Goal: Task Accomplishment & Management: Manage account settings

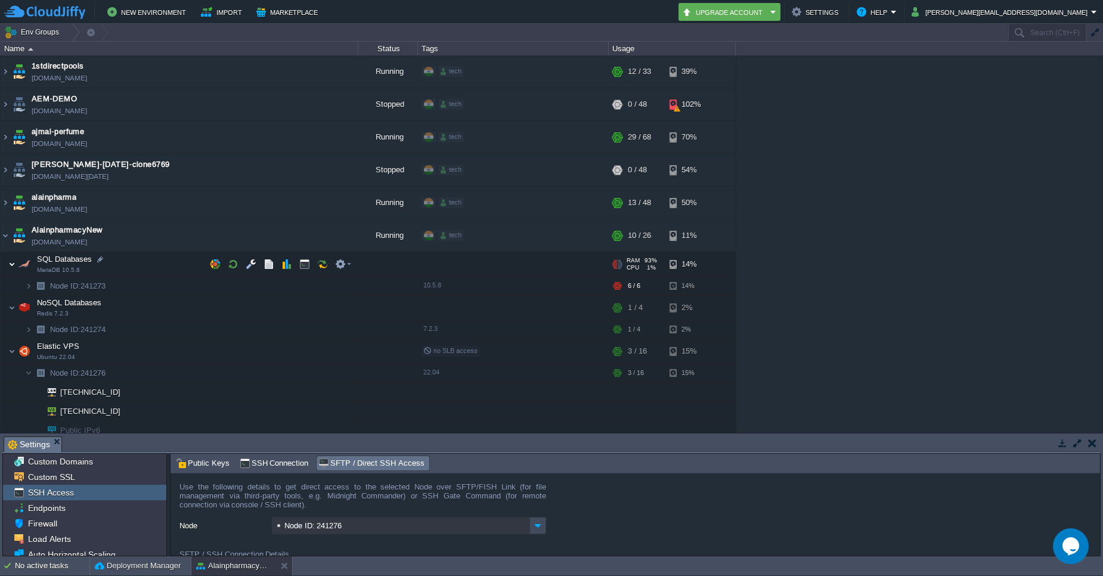
scroll to position [73, 0]
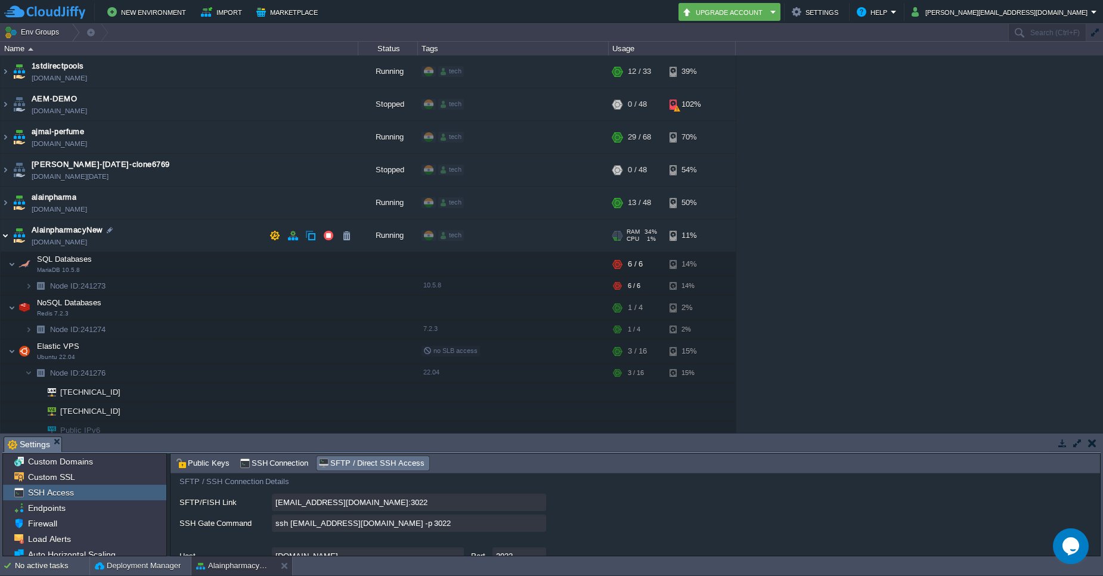
click at [8, 241] on img at bounding box center [6, 235] width 10 height 32
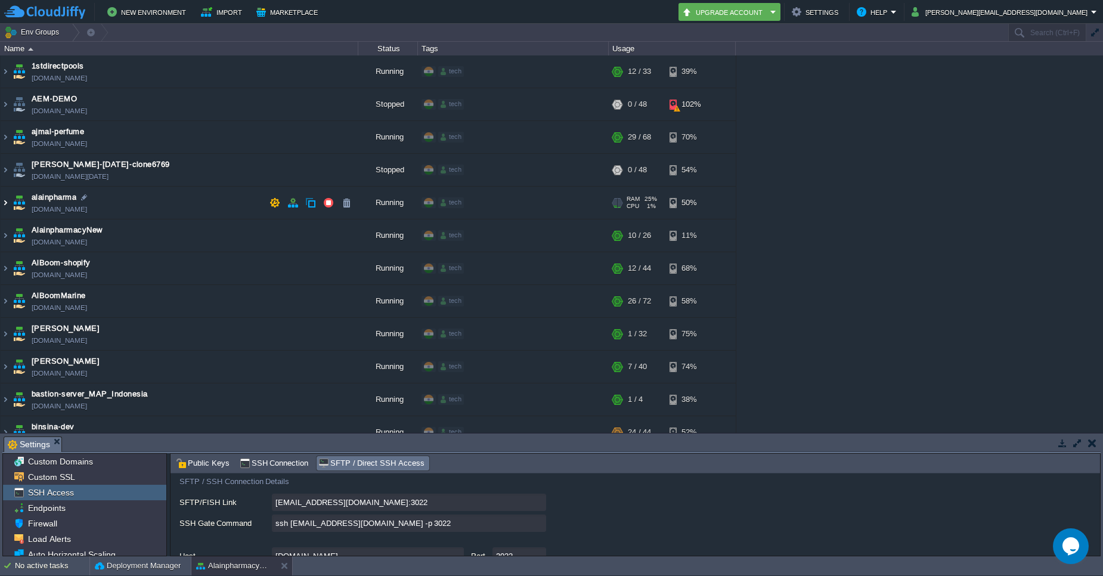
click at [2, 209] on img at bounding box center [6, 203] width 10 height 32
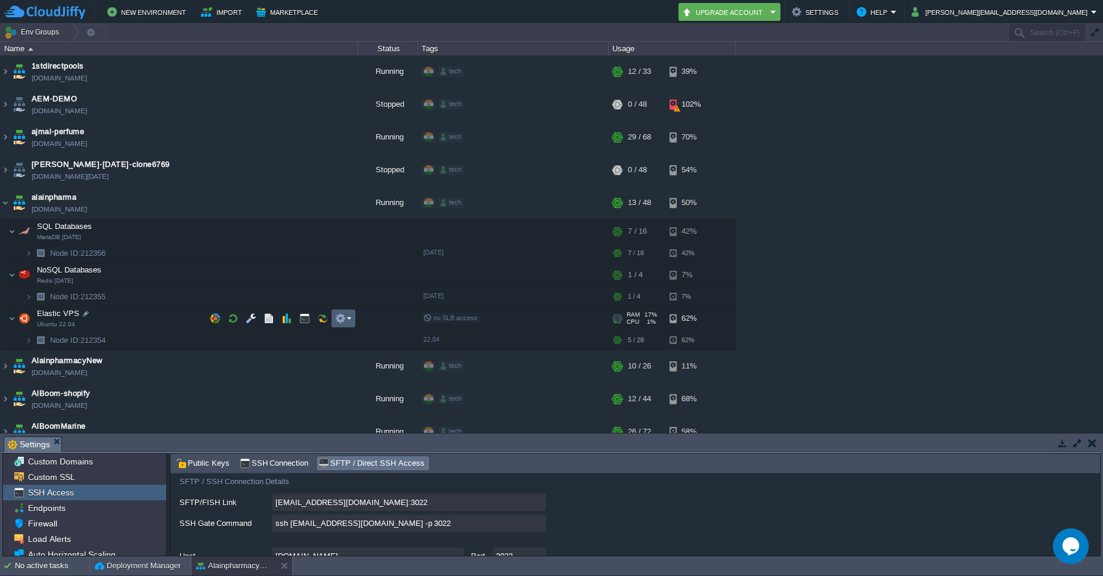
click at [349, 316] on em at bounding box center [343, 318] width 16 height 11
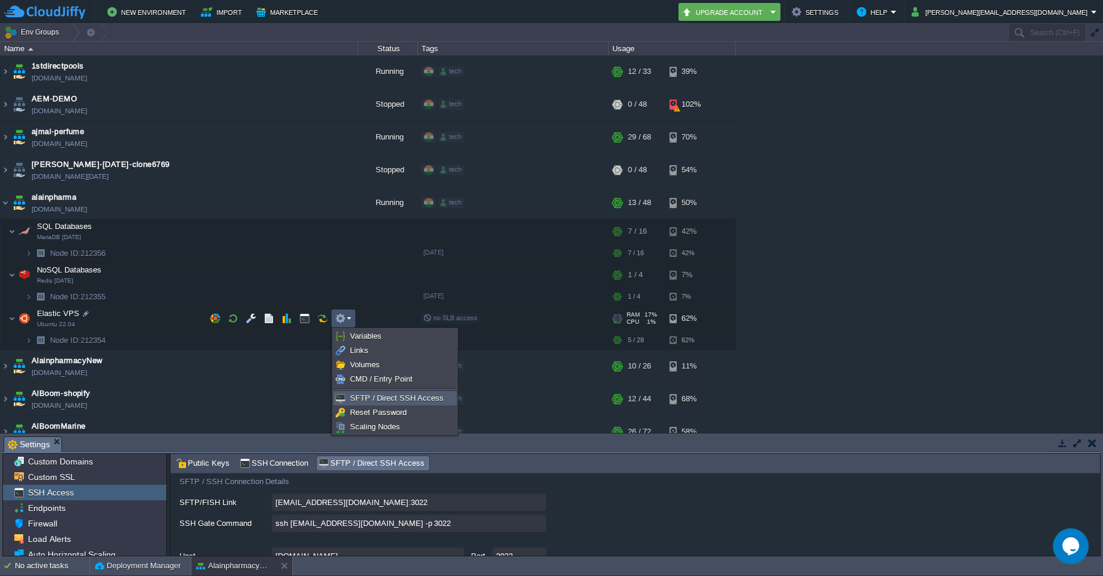
click at [367, 396] on span "SFTP / Direct SSH Access" at bounding box center [397, 397] width 94 height 9
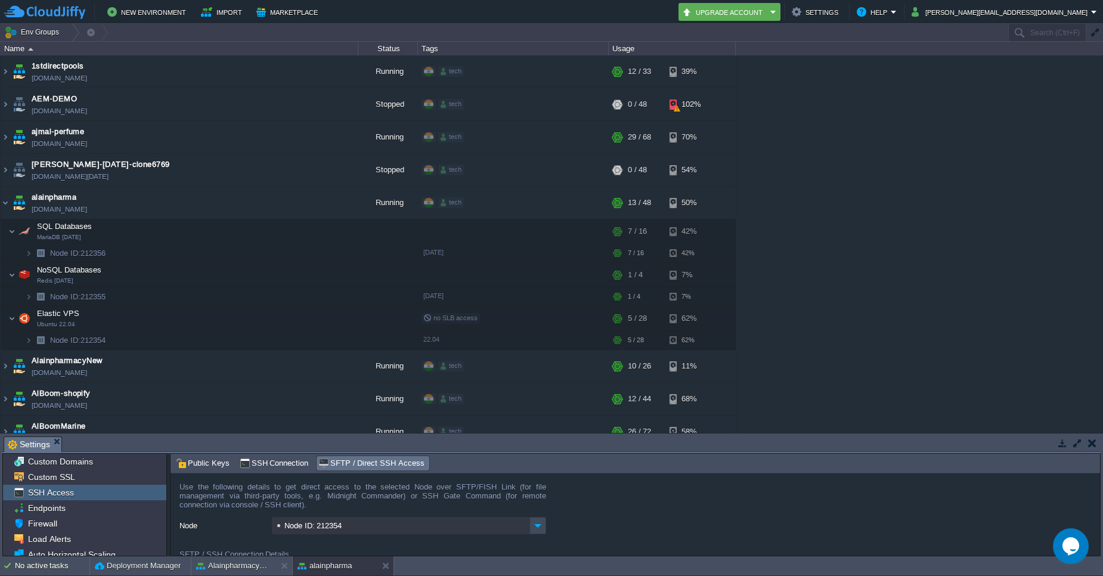
scroll to position [72, 0]
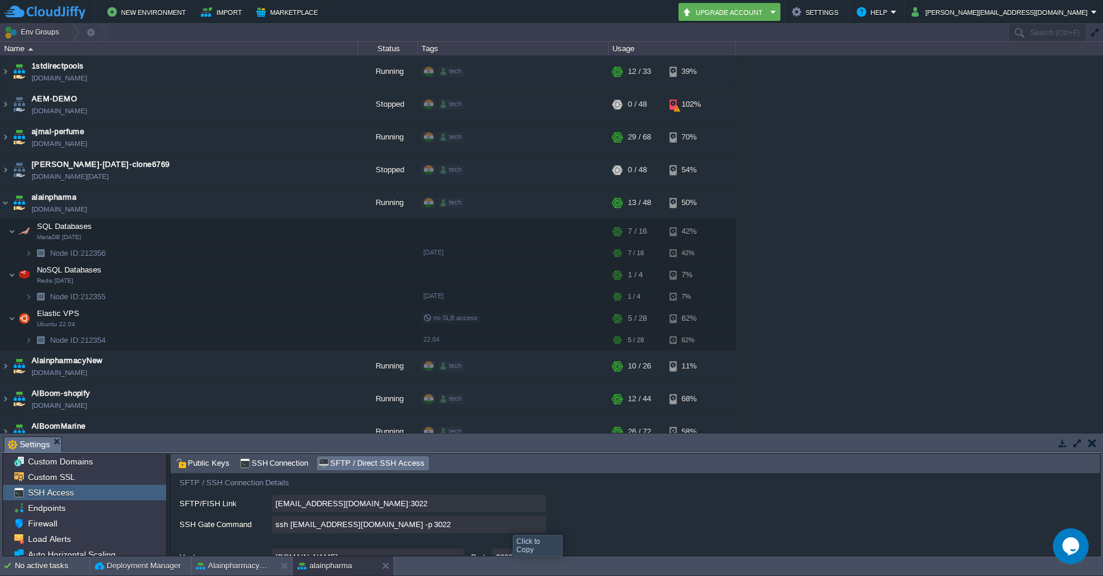
click at [537, 527] on input "ssh 212354-16086@gate.cloudjiffy.com -p 3022" at bounding box center [409, 523] width 274 height 17
type textarea "ssh 212354-16086@gate.cloudjiffy.com -p 3022"
click at [10, 206] on td "alainpharma alainpharma.cloudjiffy.net" at bounding box center [180, 203] width 358 height 33
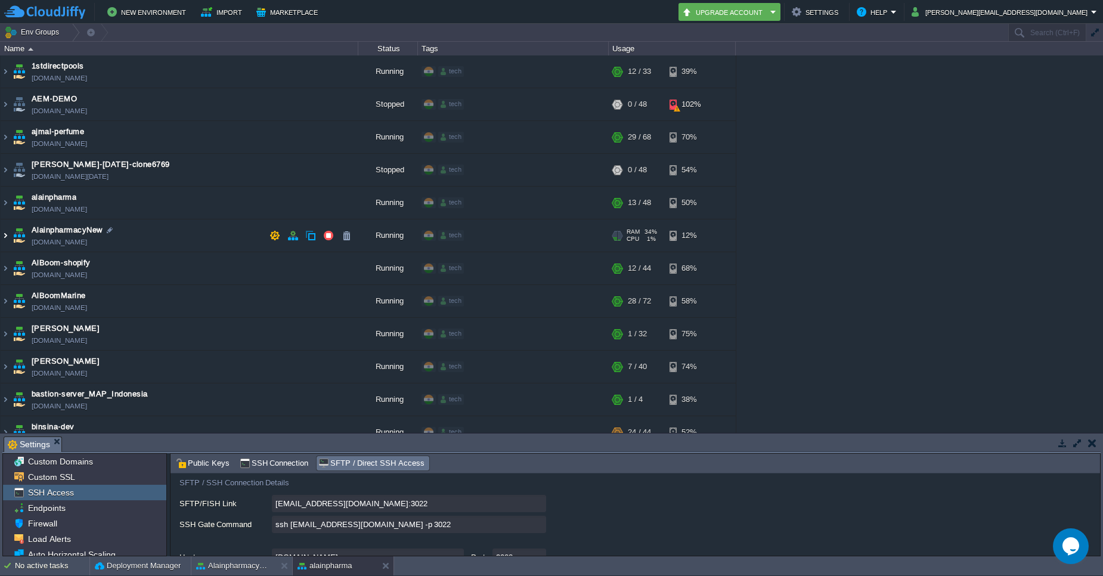
click at [8, 234] on img at bounding box center [6, 235] width 10 height 32
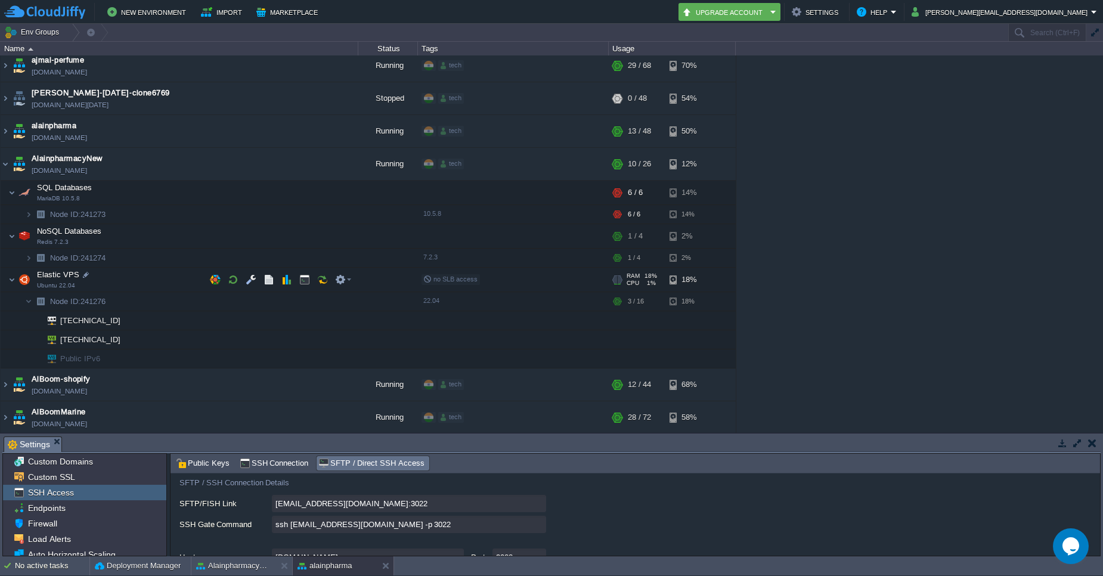
click at [15, 278] on td "Elastic VPS Ubuntu 22.04" at bounding box center [180, 280] width 358 height 24
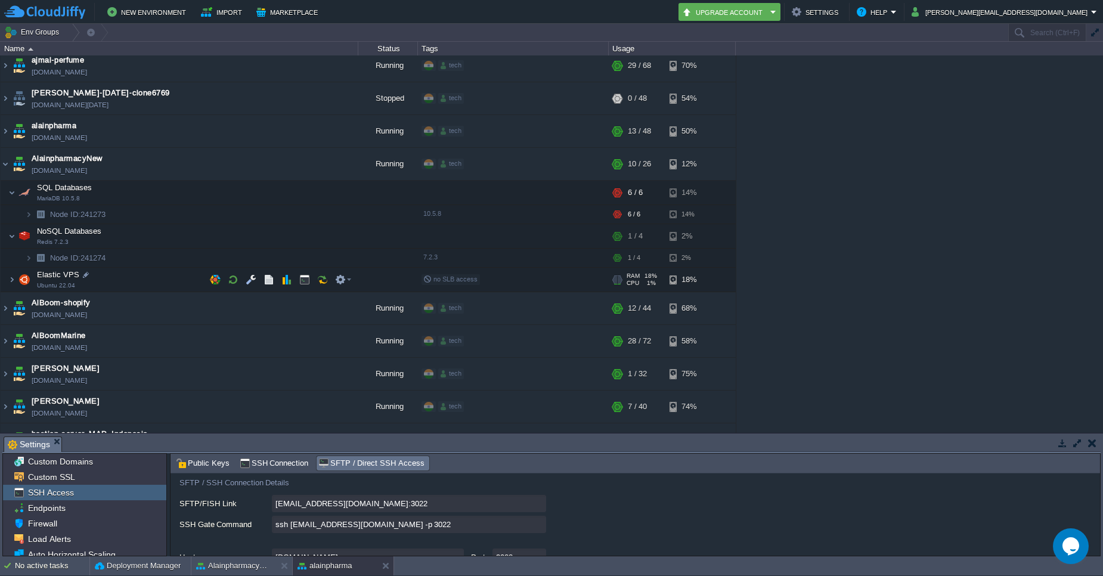
click at [16, 277] on img at bounding box center [24, 280] width 17 height 24
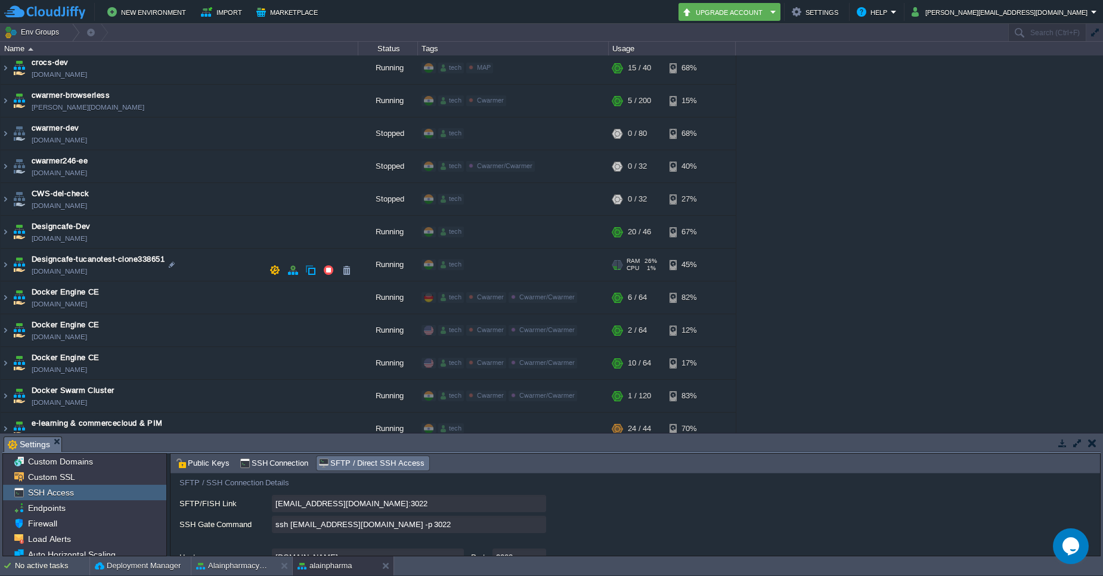
scroll to position [930, 0]
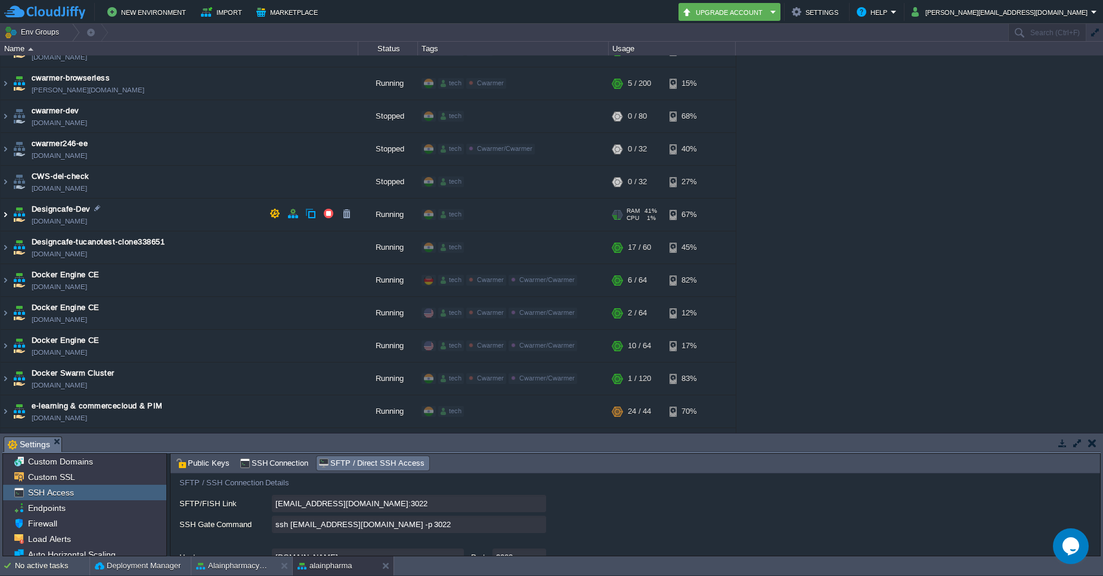
click at [7, 217] on img at bounding box center [6, 214] width 10 height 32
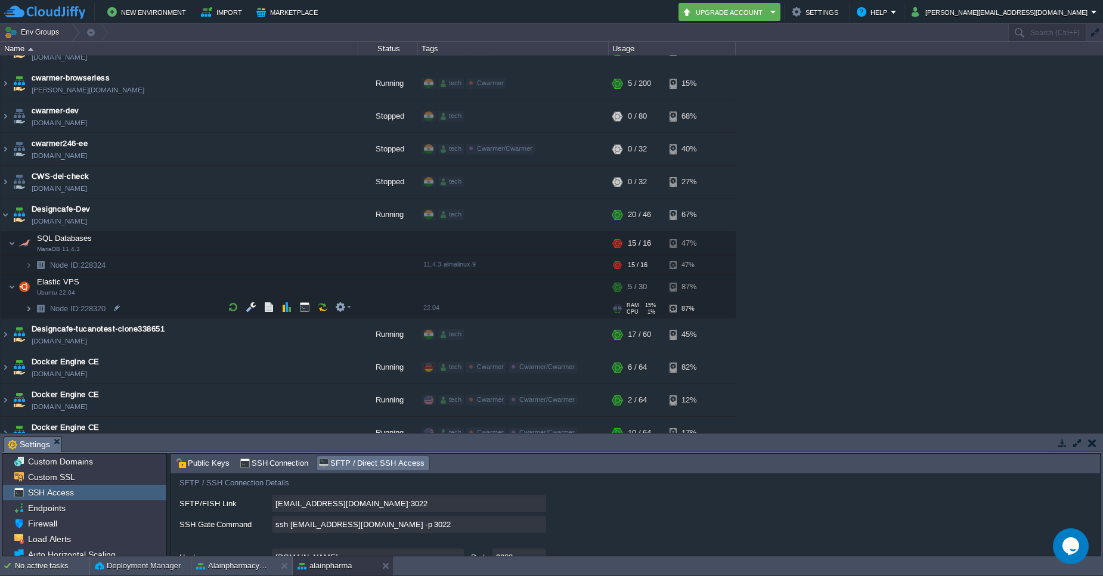
click at [29, 304] on img at bounding box center [28, 308] width 7 height 18
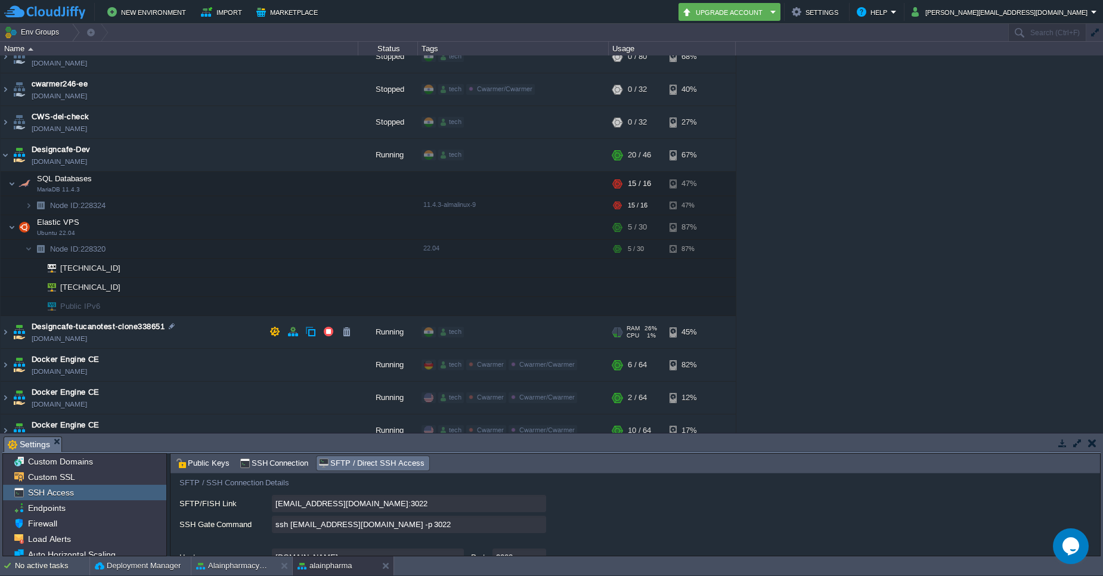
scroll to position [1001, 0]
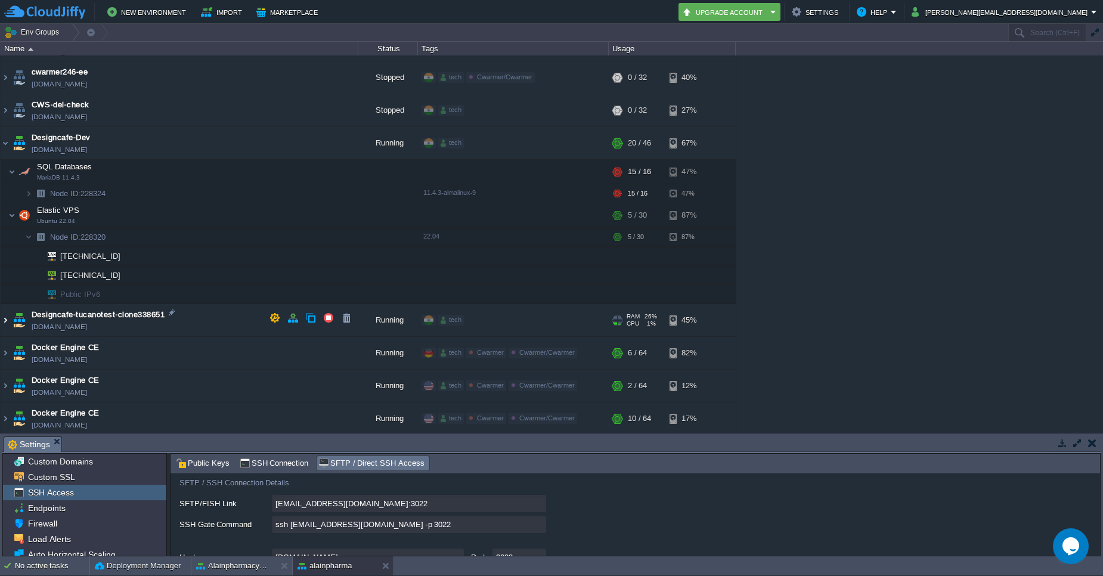
click at [5, 322] on img at bounding box center [6, 320] width 10 height 32
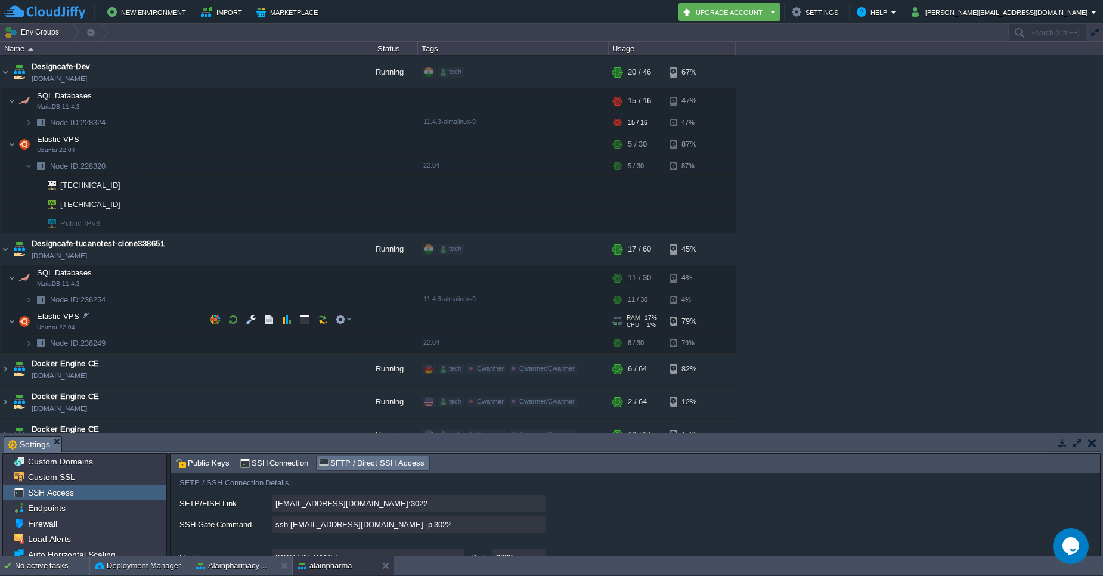
scroll to position [1073, 0]
click at [30, 340] on img at bounding box center [28, 342] width 7 height 18
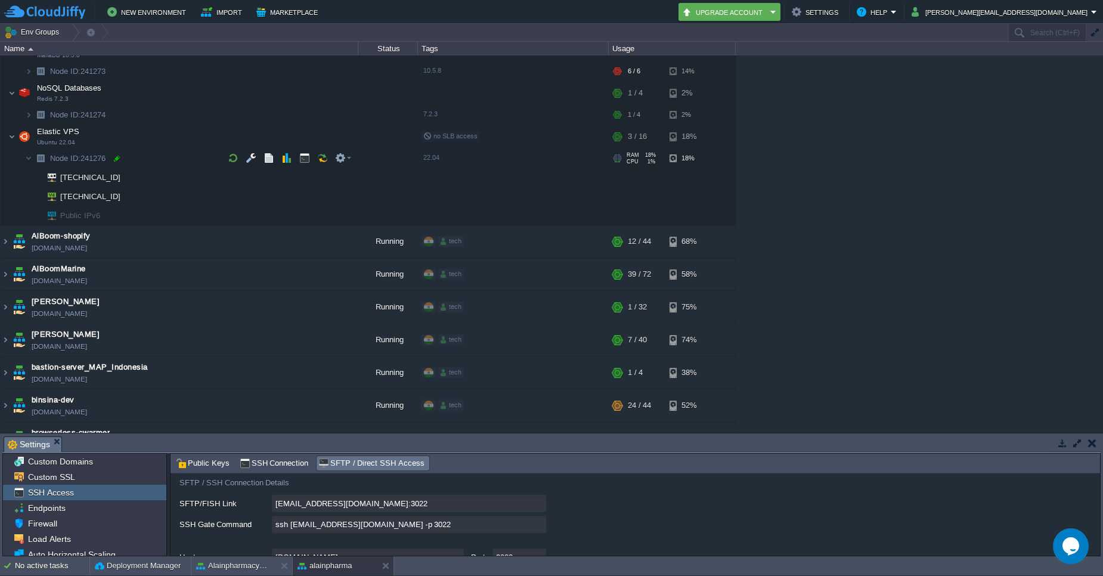
scroll to position [143, 0]
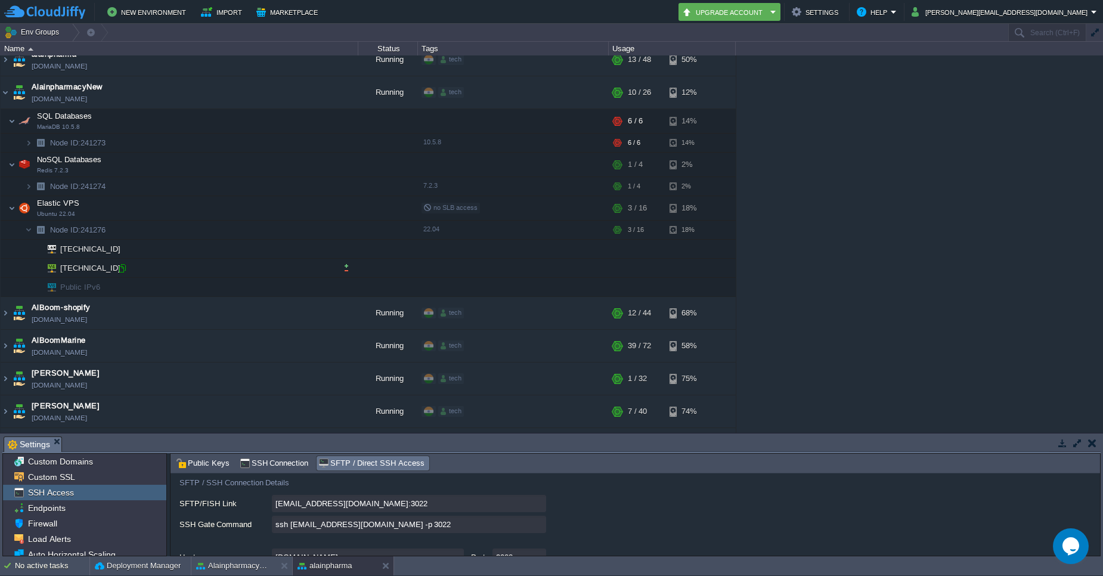
click at [122, 268] on div at bounding box center [122, 268] width 11 height 11
click at [6, 98] on img at bounding box center [6, 92] width 10 height 32
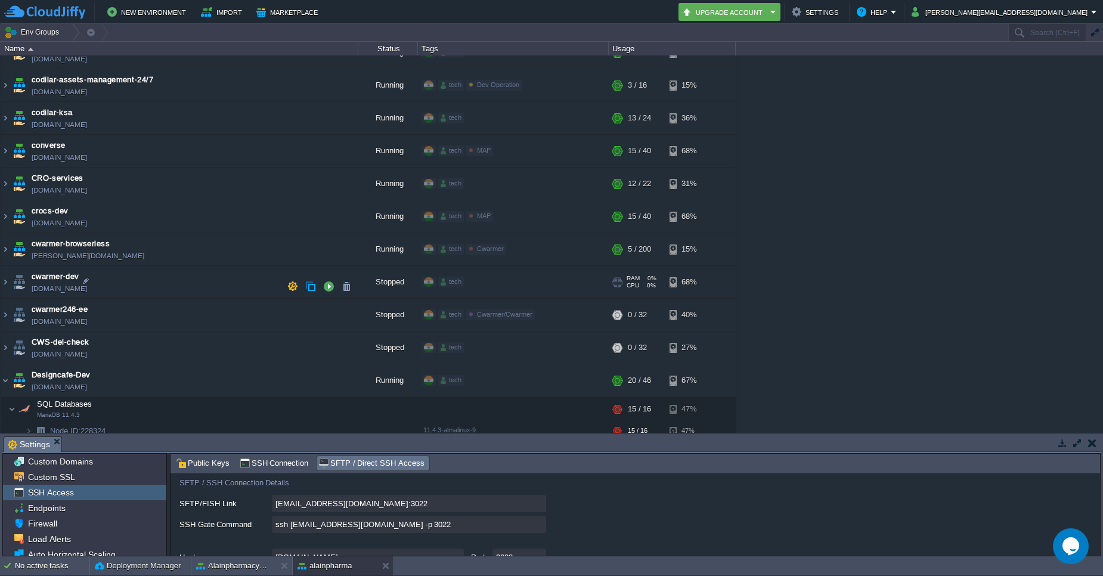
scroll to position [715, 0]
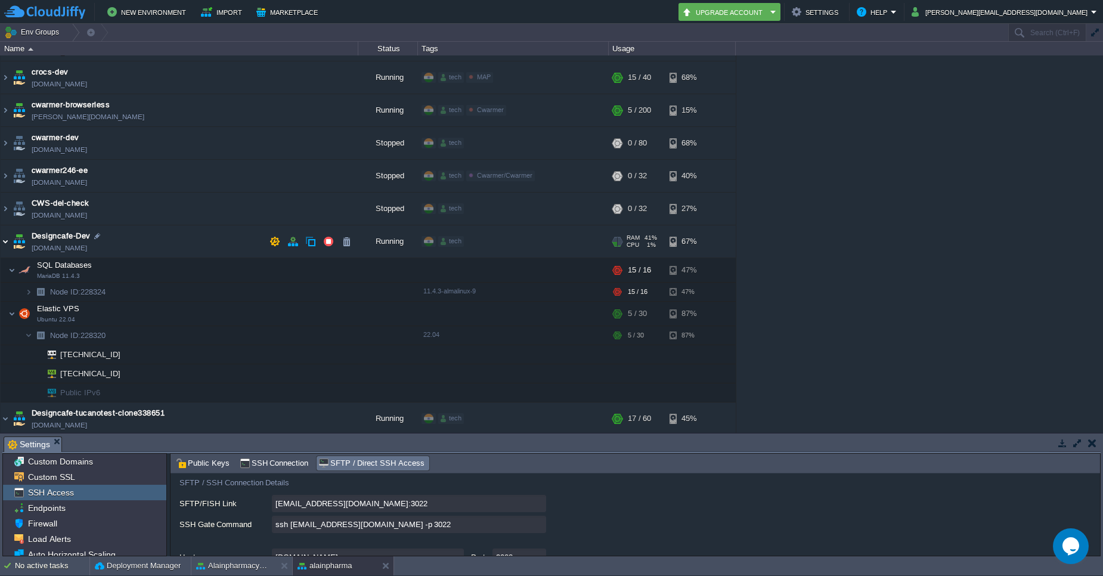
click at [7, 244] on img at bounding box center [6, 241] width 10 height 32
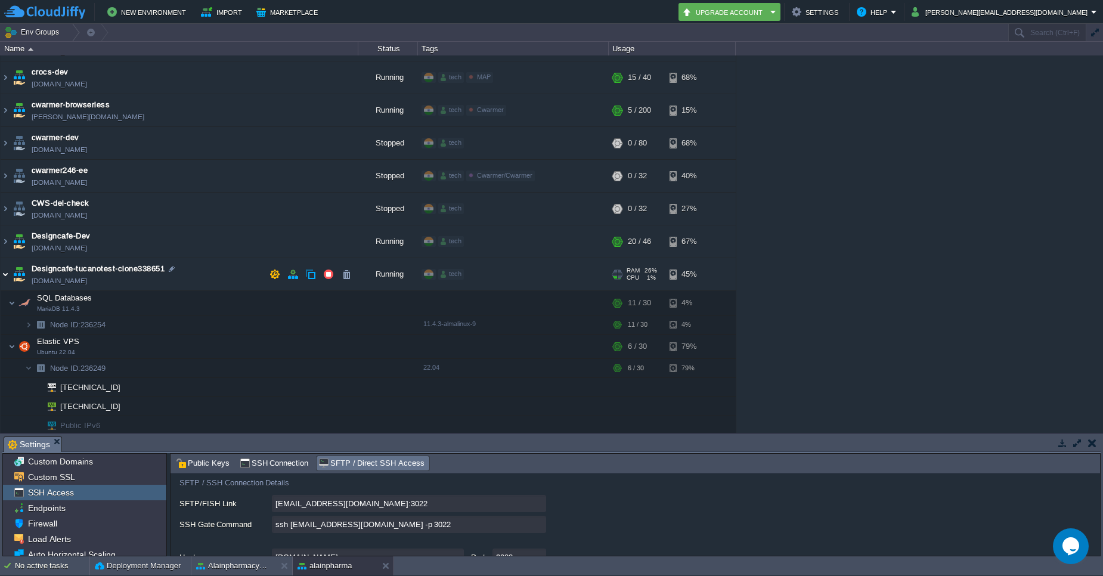
click at [4, 274] on img at bounding box center [6, 274] width 10 height 32
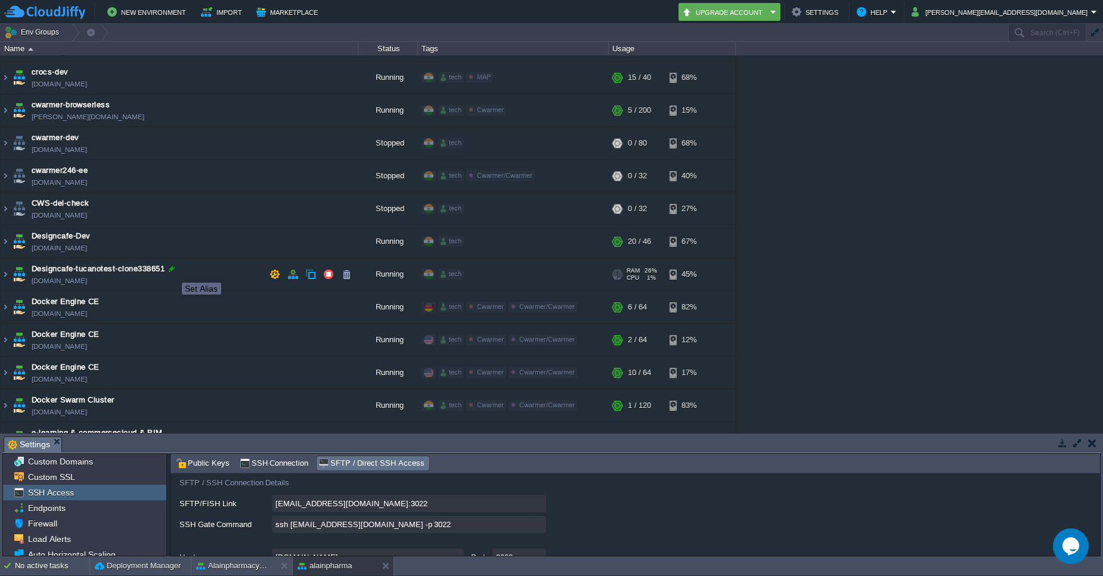
click at [173, 272] on div at bounding box center [171, 268] width 11 height 11
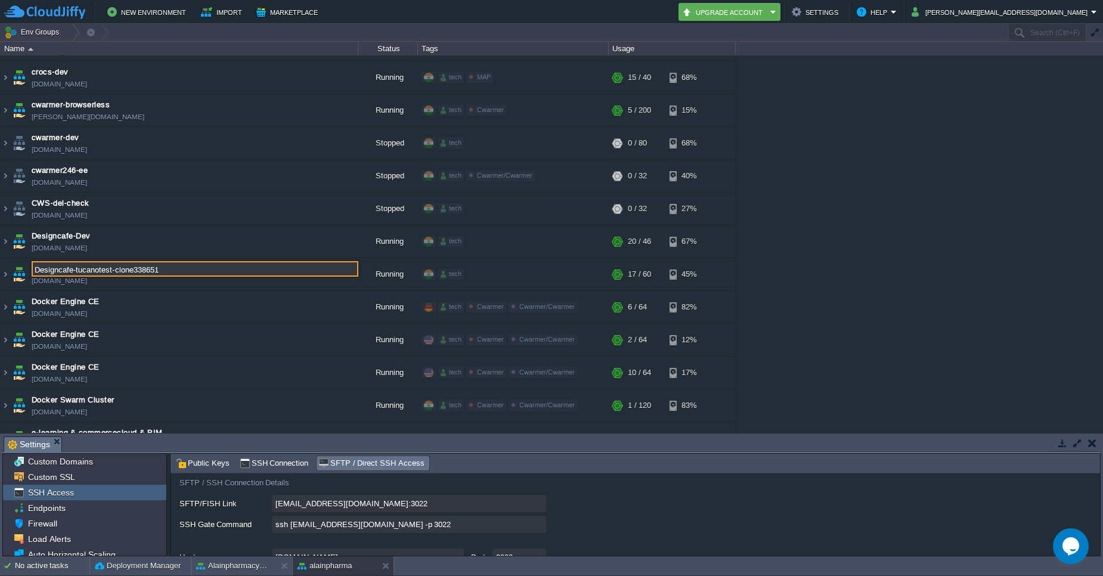
click at [179, 270] on input "Designcafe-tucanotest-clone338651" at bounding box center [195, 268] width 327 height 15
click at [75, 272] on input "Designcafe-tucanotest" at bounding box center [195, 268] width 327 height 15
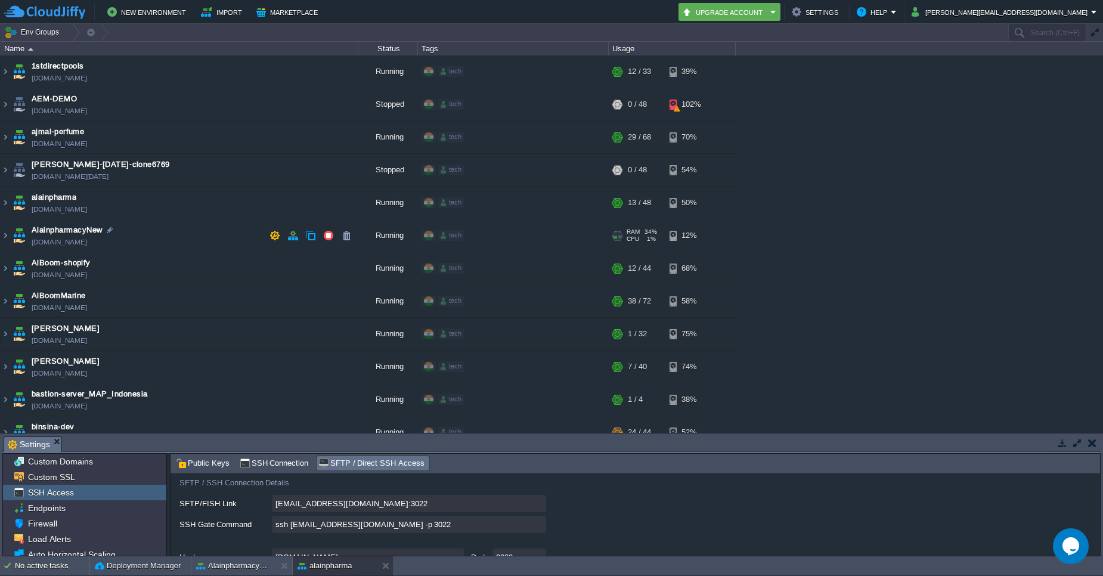
scroll to position [72, 0]
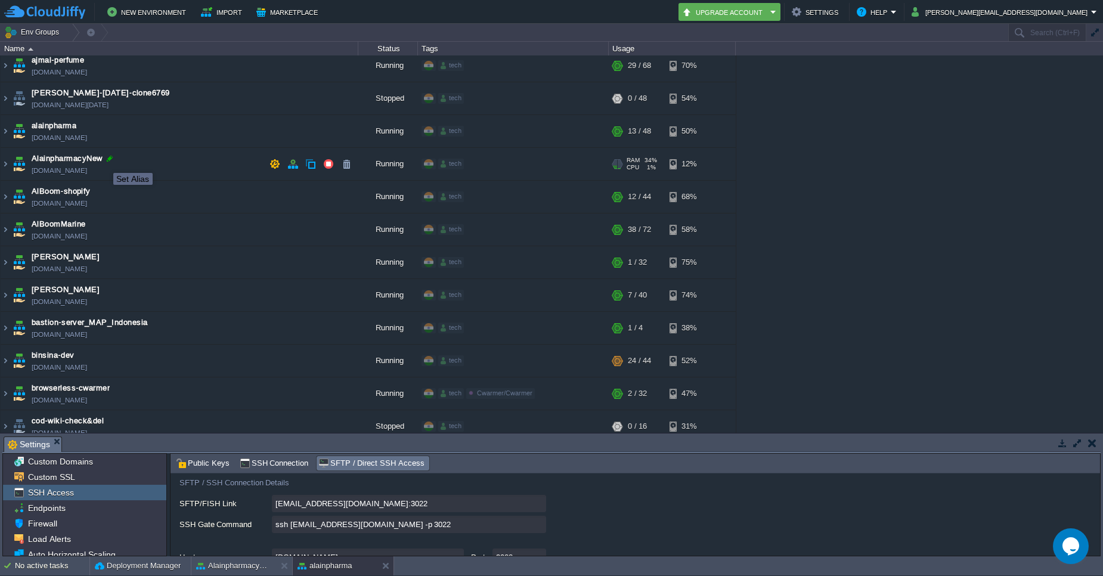
click at [107, 161] on div at bounding box center [109, 158] width 11 height 11
click at [119, 162] on input "AlainpharmacyNew" at bounding box center [195, 158] width 327 height 15
click at [86, 159] on input "AlainpharmacyNew-DEV" at bounding box center [195, 158] width 327 height 15
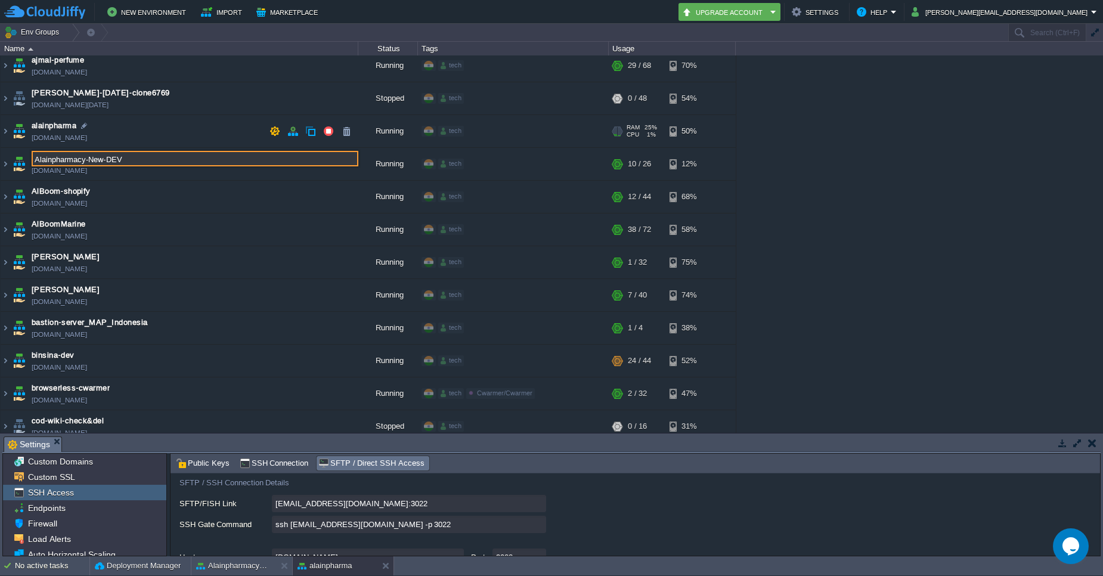
type input "Alainpharmacy-New-DEV"
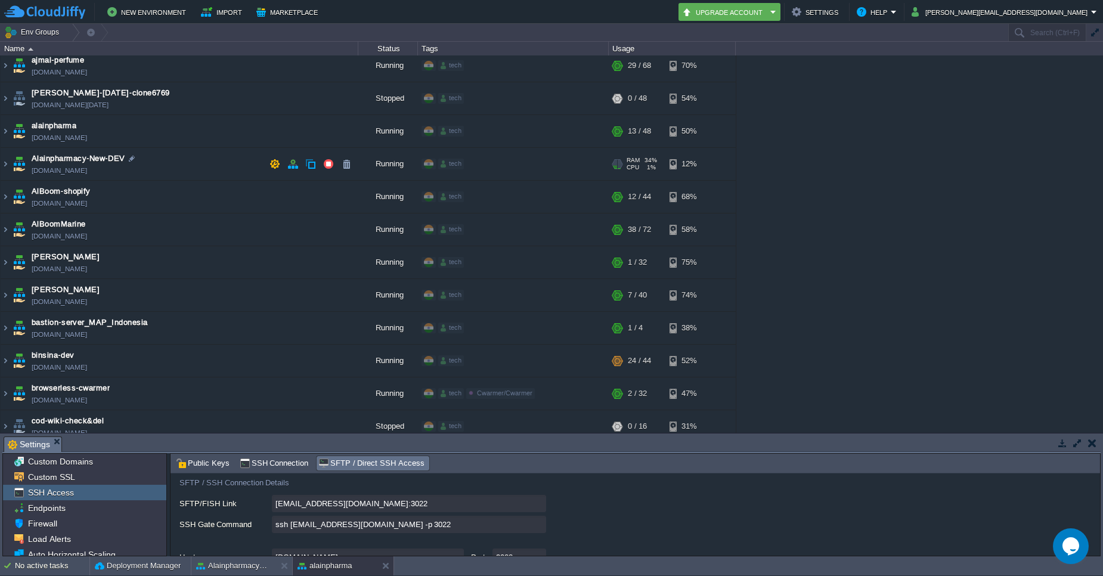
drag, startPoint x: 127, startPoint y: 157, endPoint x: 48, endPoint y: 154, distance: 78.7
click at [32, 156] on td "Alainpharmacy-New-DEV alainpharmacynew.cloudjiffy.net" at bounding box center [180, 164] width 358 height 33
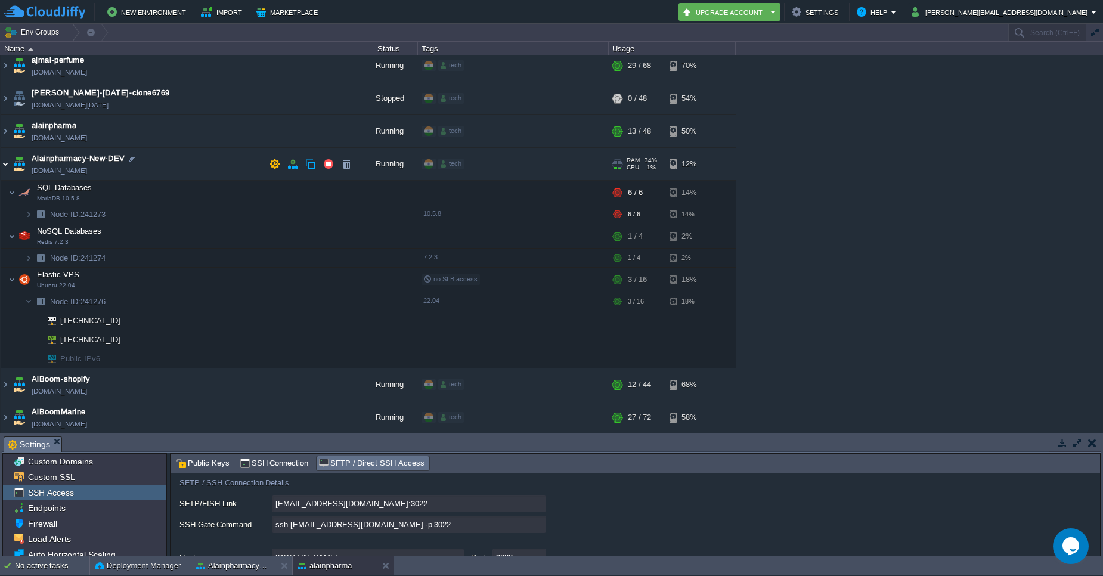
click at [2, 164] on img at bounding box center [6, 164] width 10 height 32
